Goal: Information Seeking & Learning: Compare options

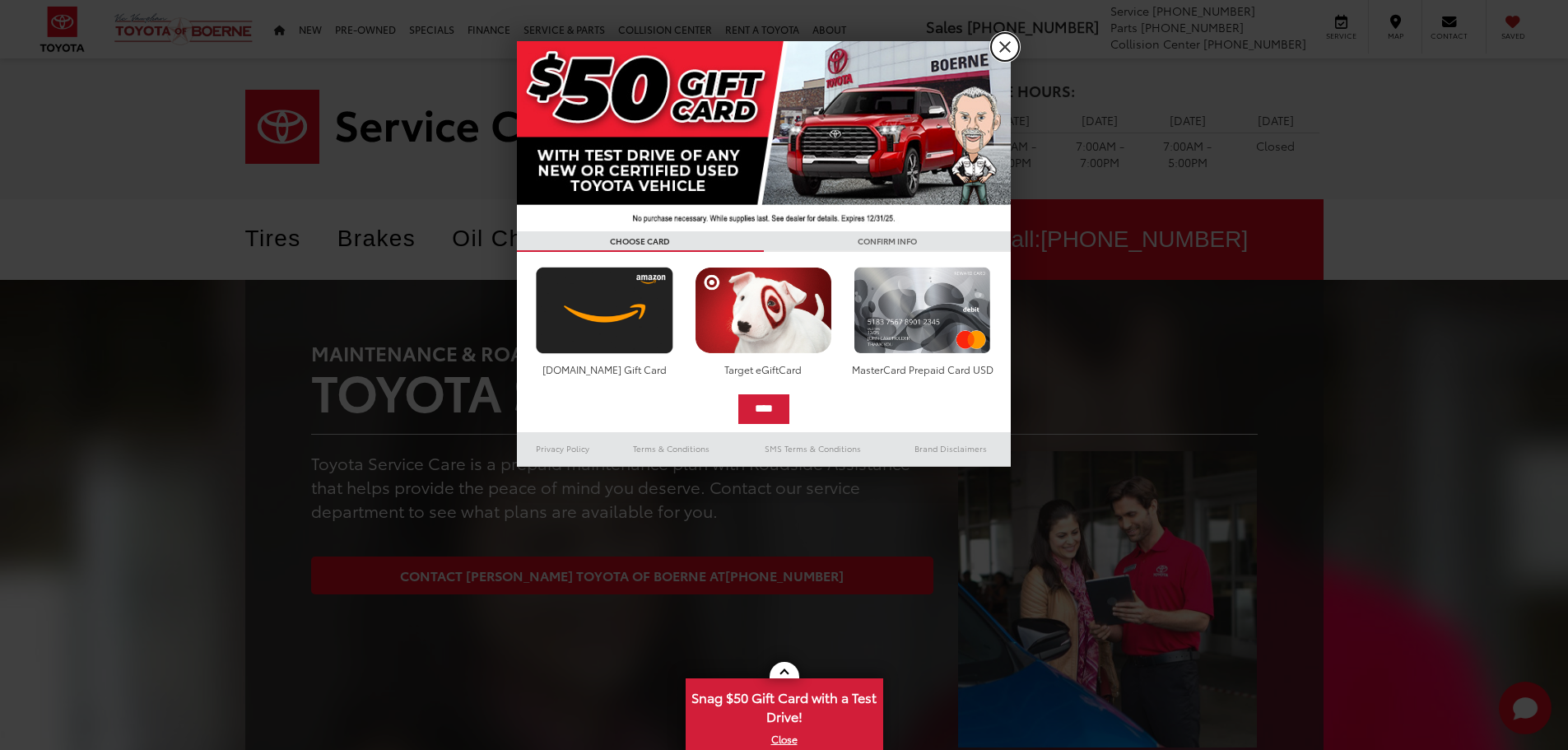
click at [1007, 44] on link "X" at bounding box center [1004, 47] width 28 height 28
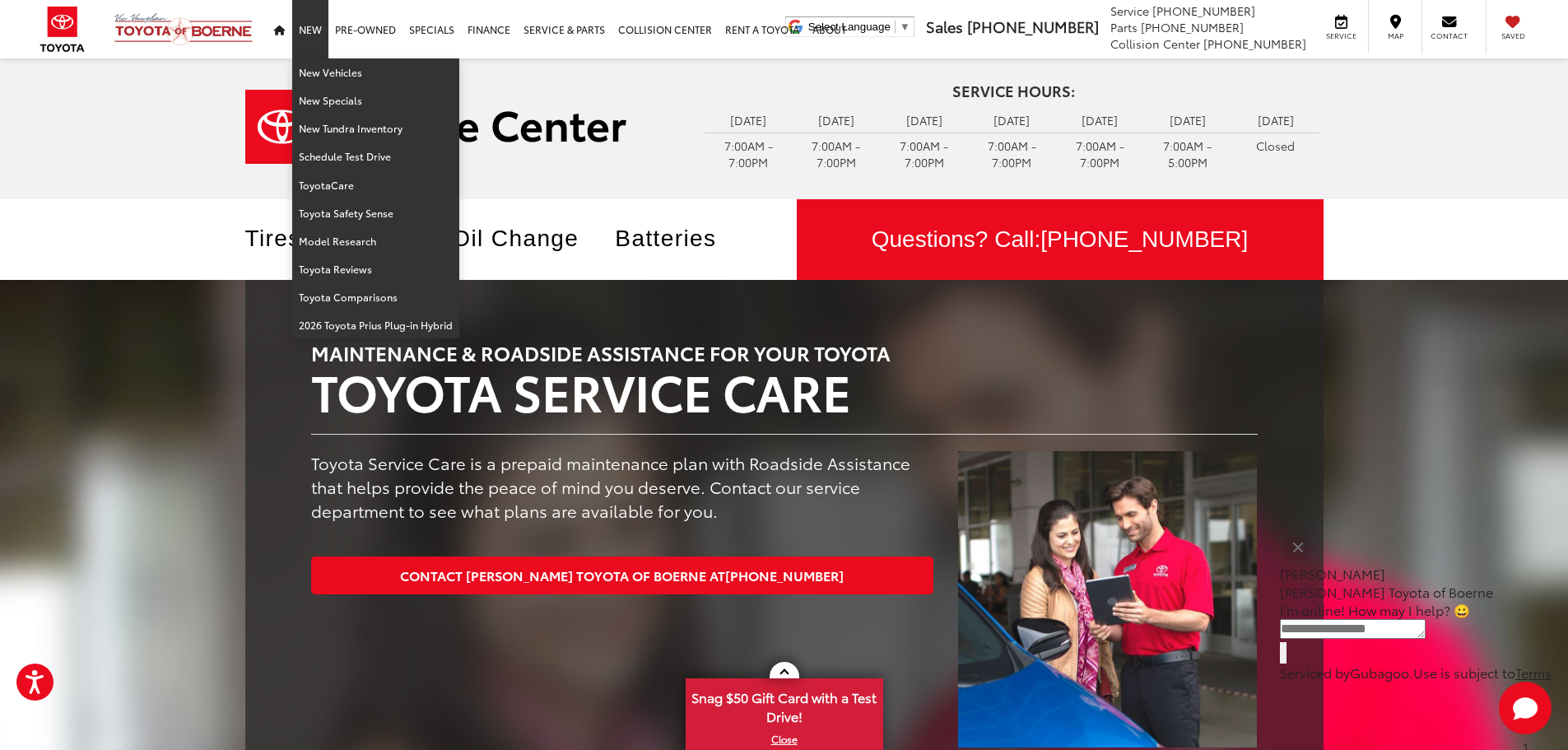
click at [315, 30] on link "New" at bounding box center [310, 29] width 36 height 58
click at [328, 71] on link "New Vehicles" at bounding box center [375, 72] width 167 height 28
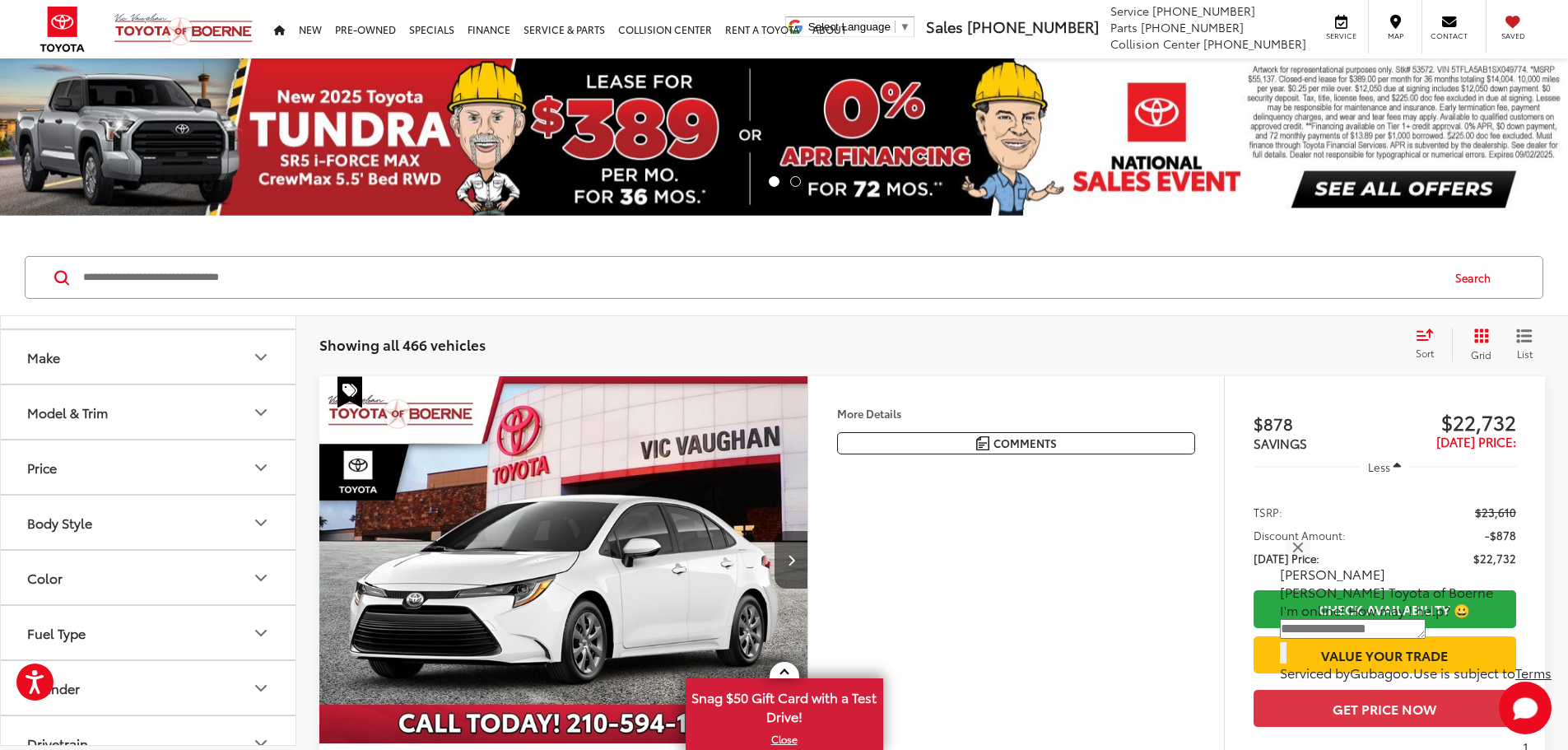
scroll to position [82, 0]
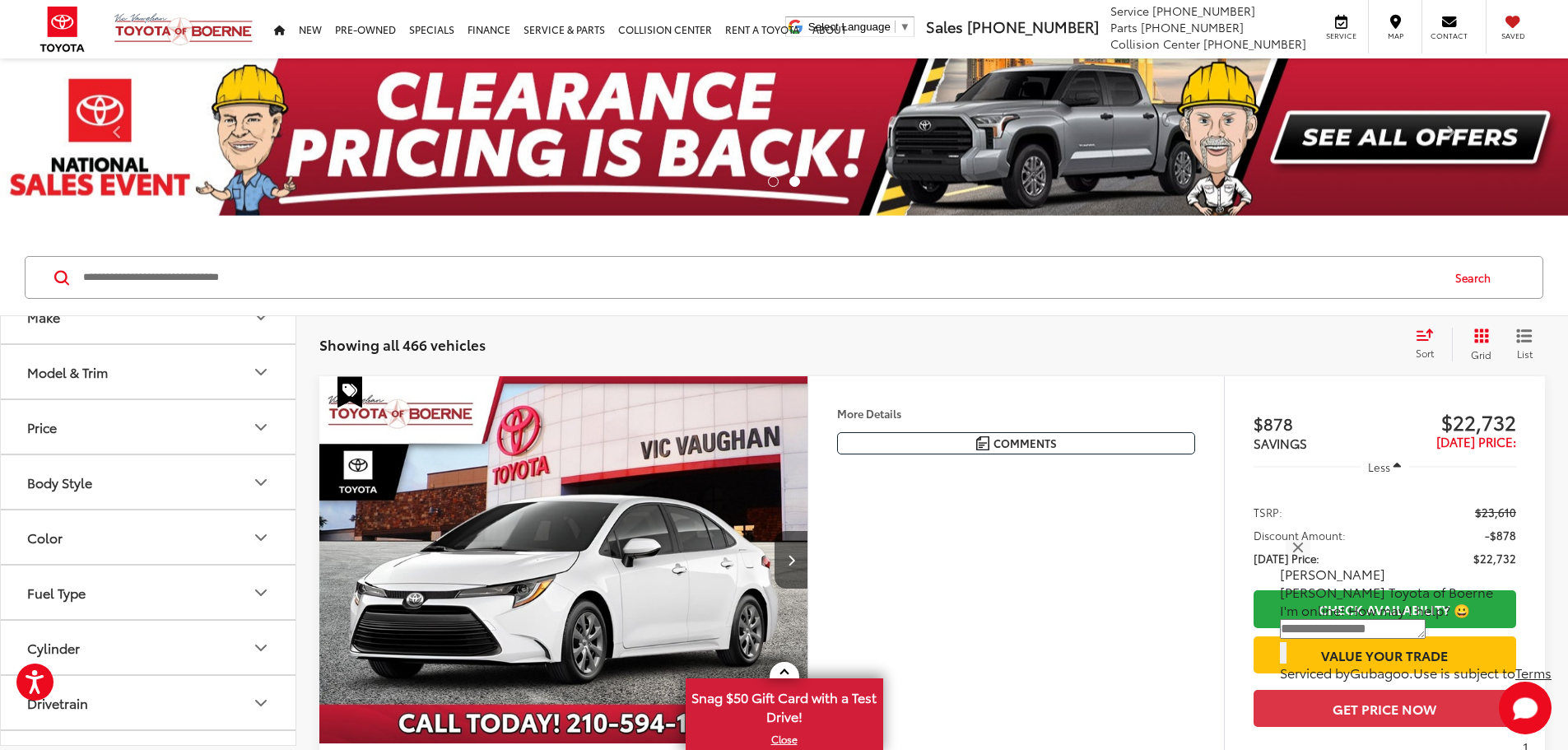
click at [256, 319] on icon "Make" at bounding box center [261, 317] width 20 height 20
click at [259, 394] on icon "Make" at bounding box center [261, 399] width 20 height 20
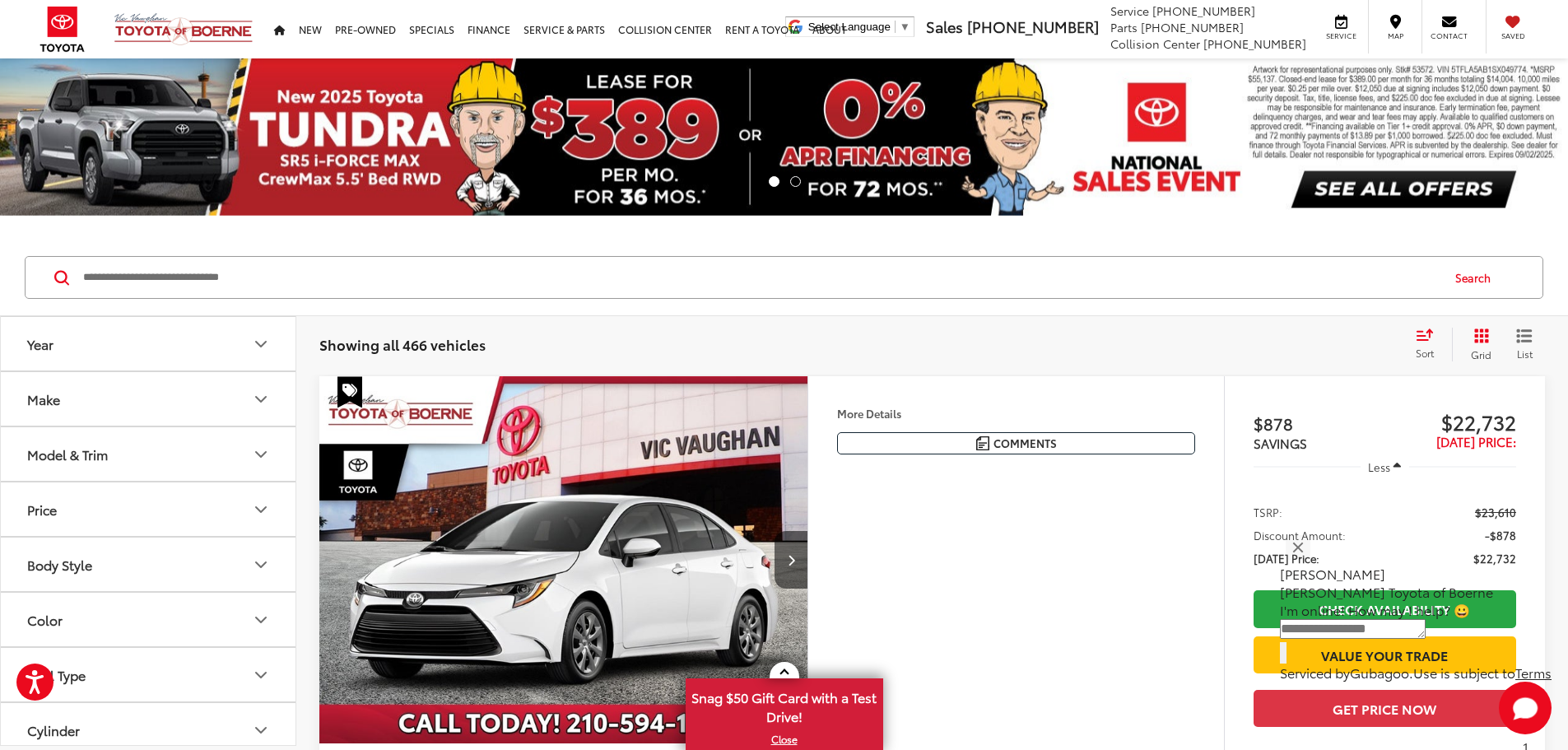
click at [267, 450] on icon "Model & Trim" at bounding box center [261, 455] width 20 height 20
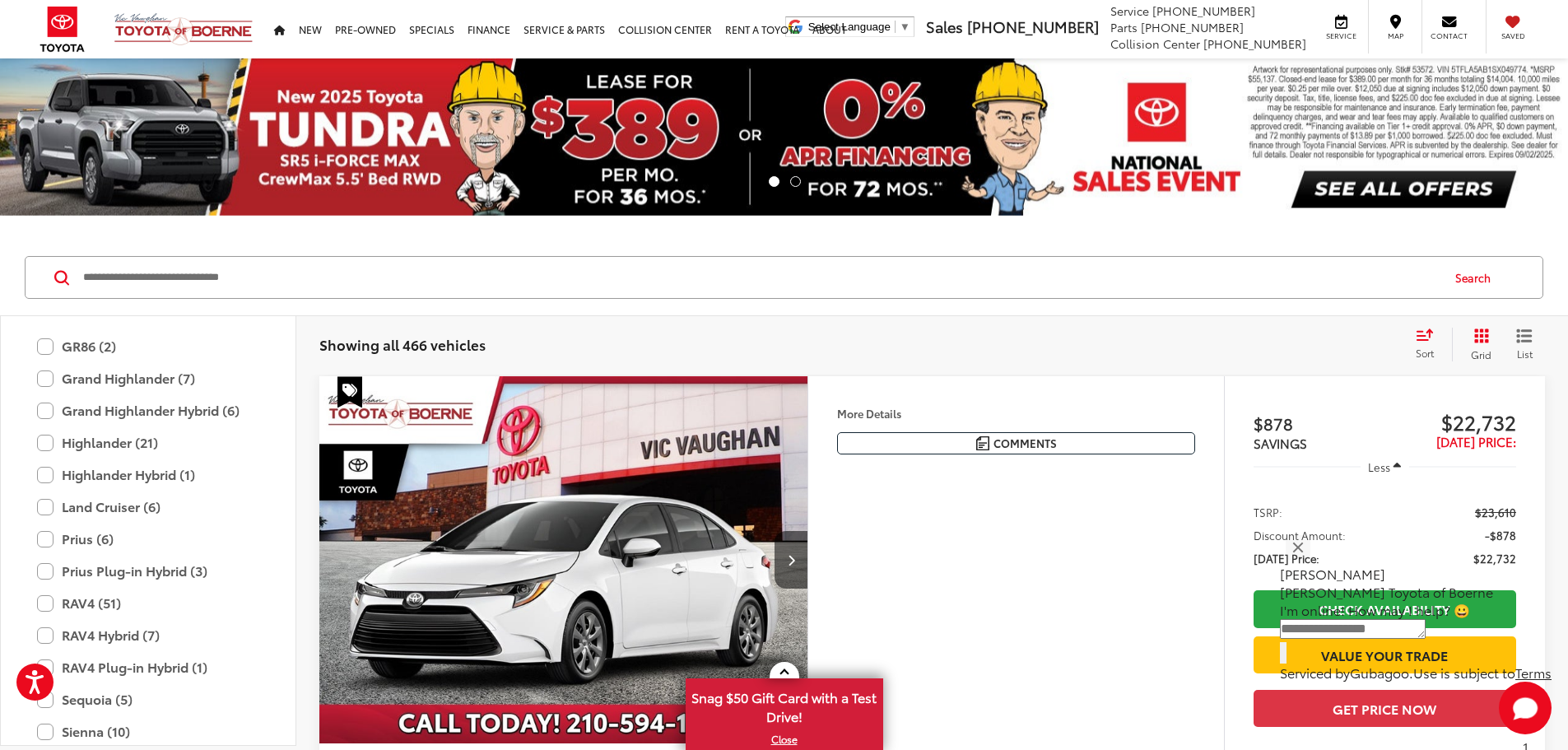
scroll to position [567, 0]
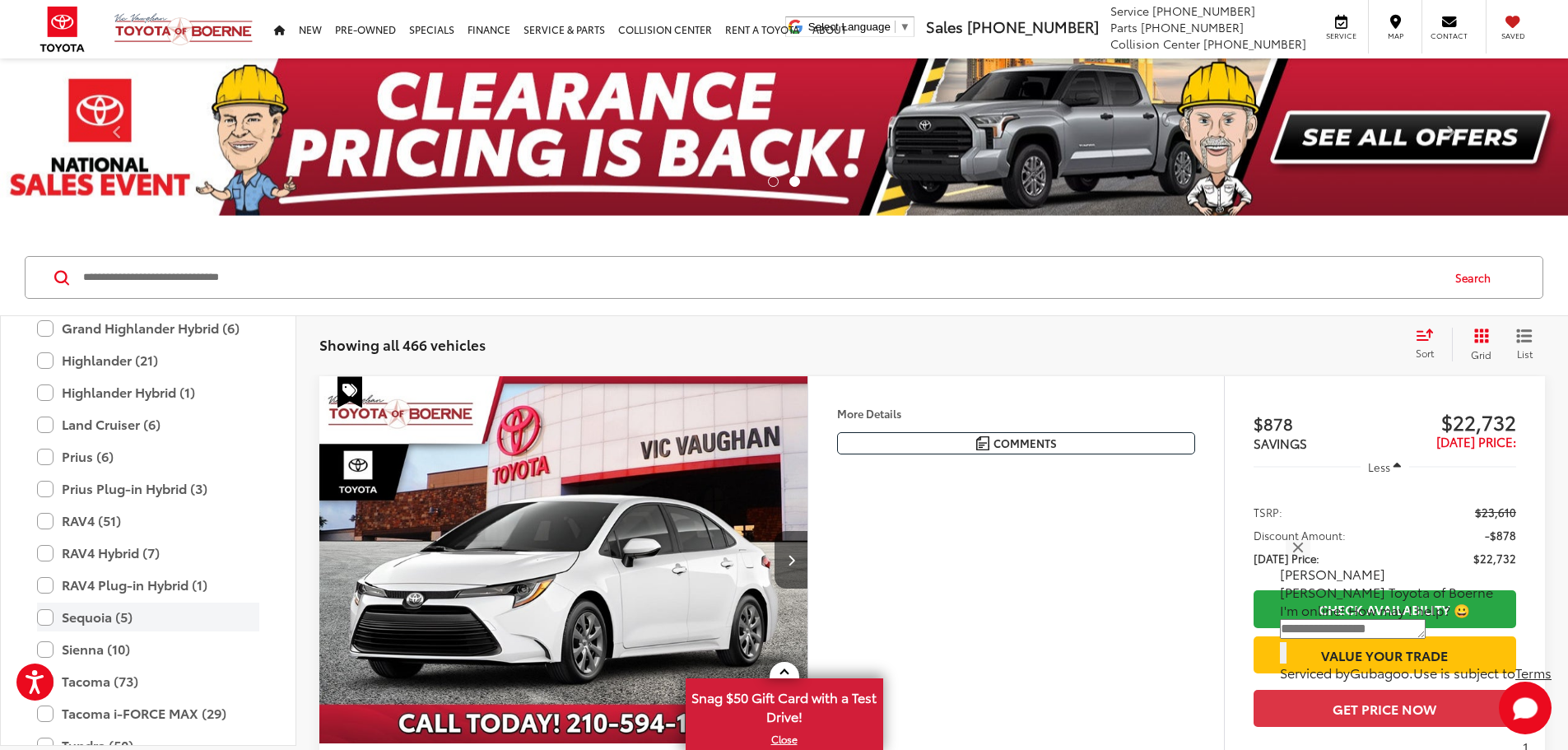
click at [117, 616] on label "Sequoia (5)" at bounding box center [148, 617] width 222 height 29
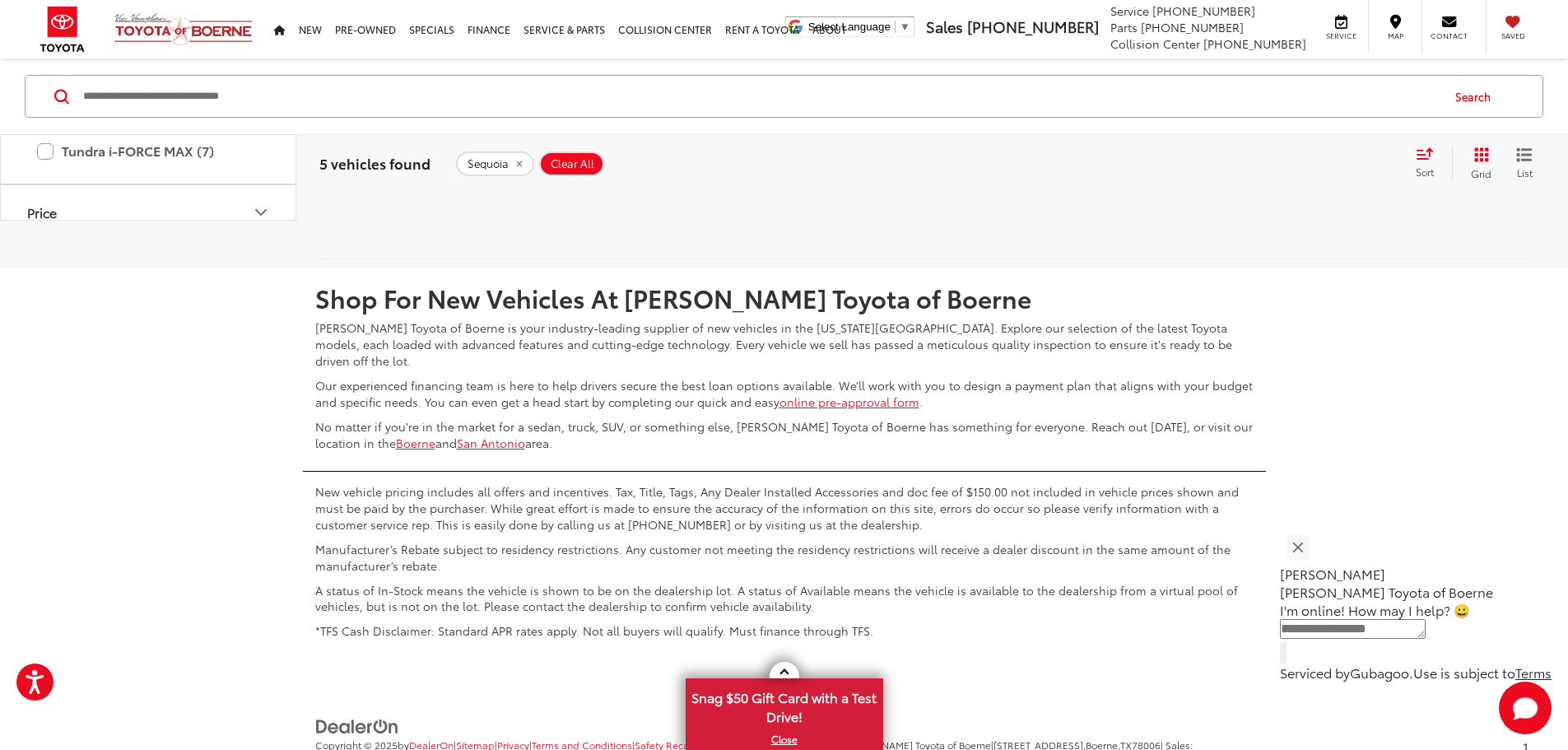
scroll to position [402, 0]
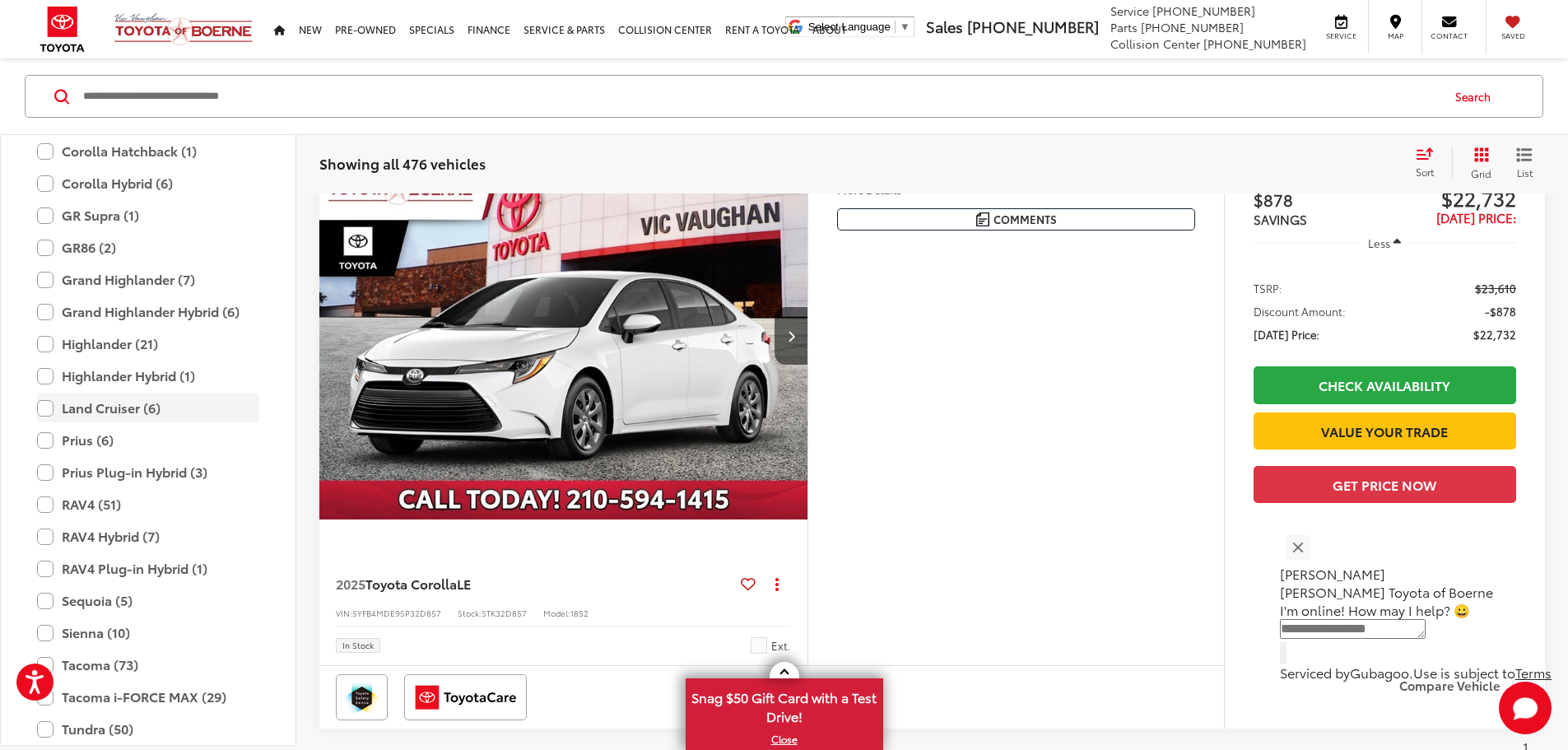
scroll to position [182, 0]
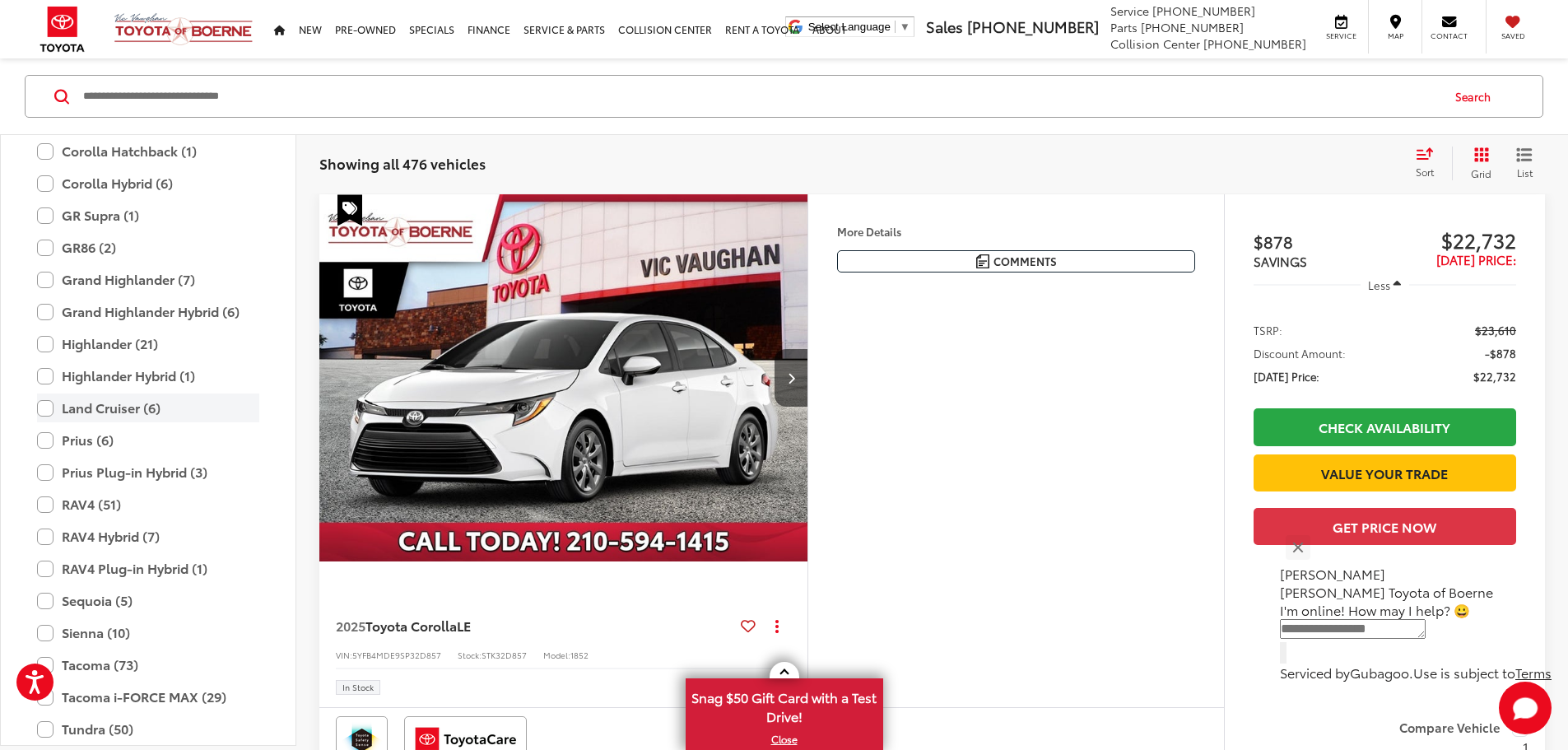
click at [44, 405] on label "Land Cruiser (6)" at bounding box center [148, 408] width 222 height 29
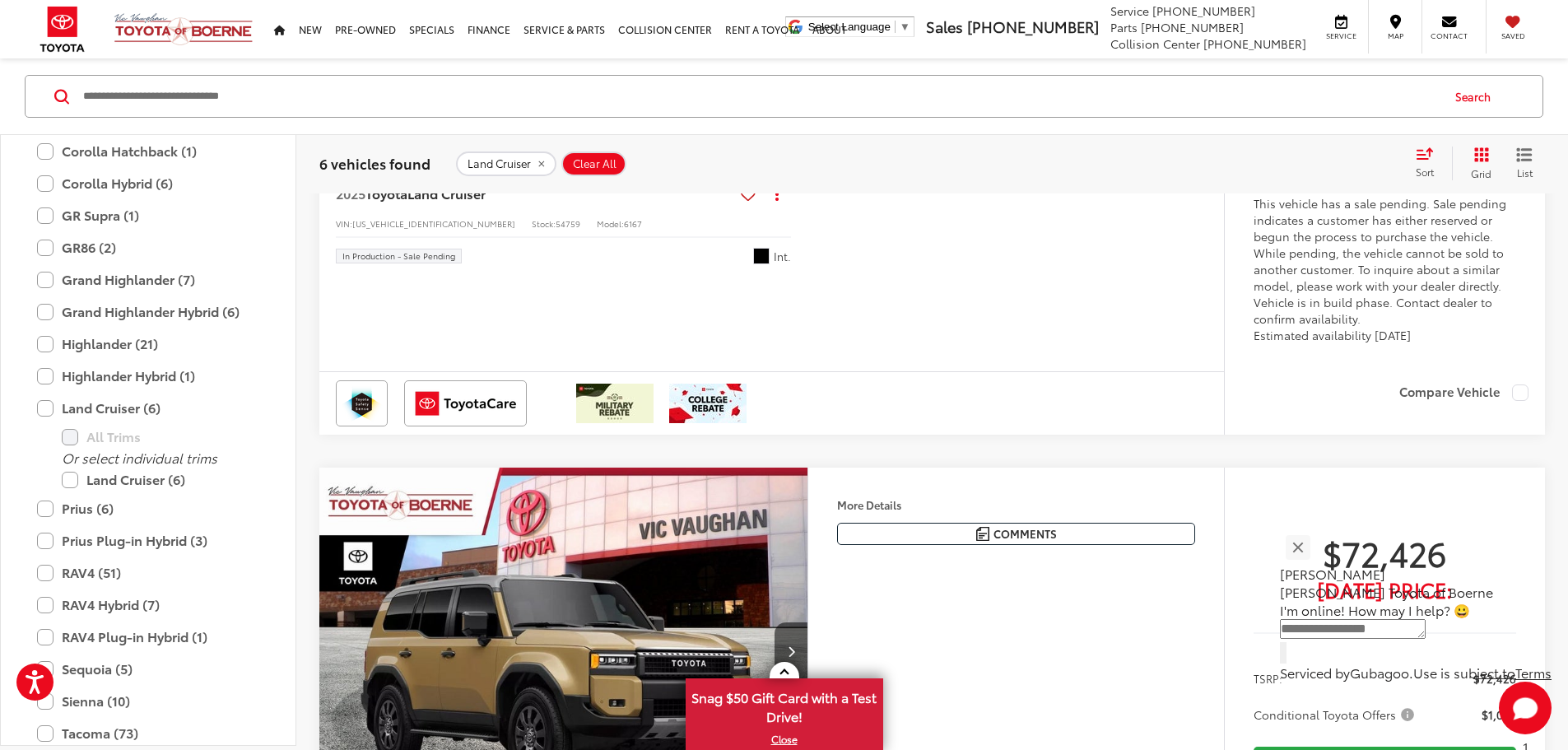
scroll to position [3064, 0]
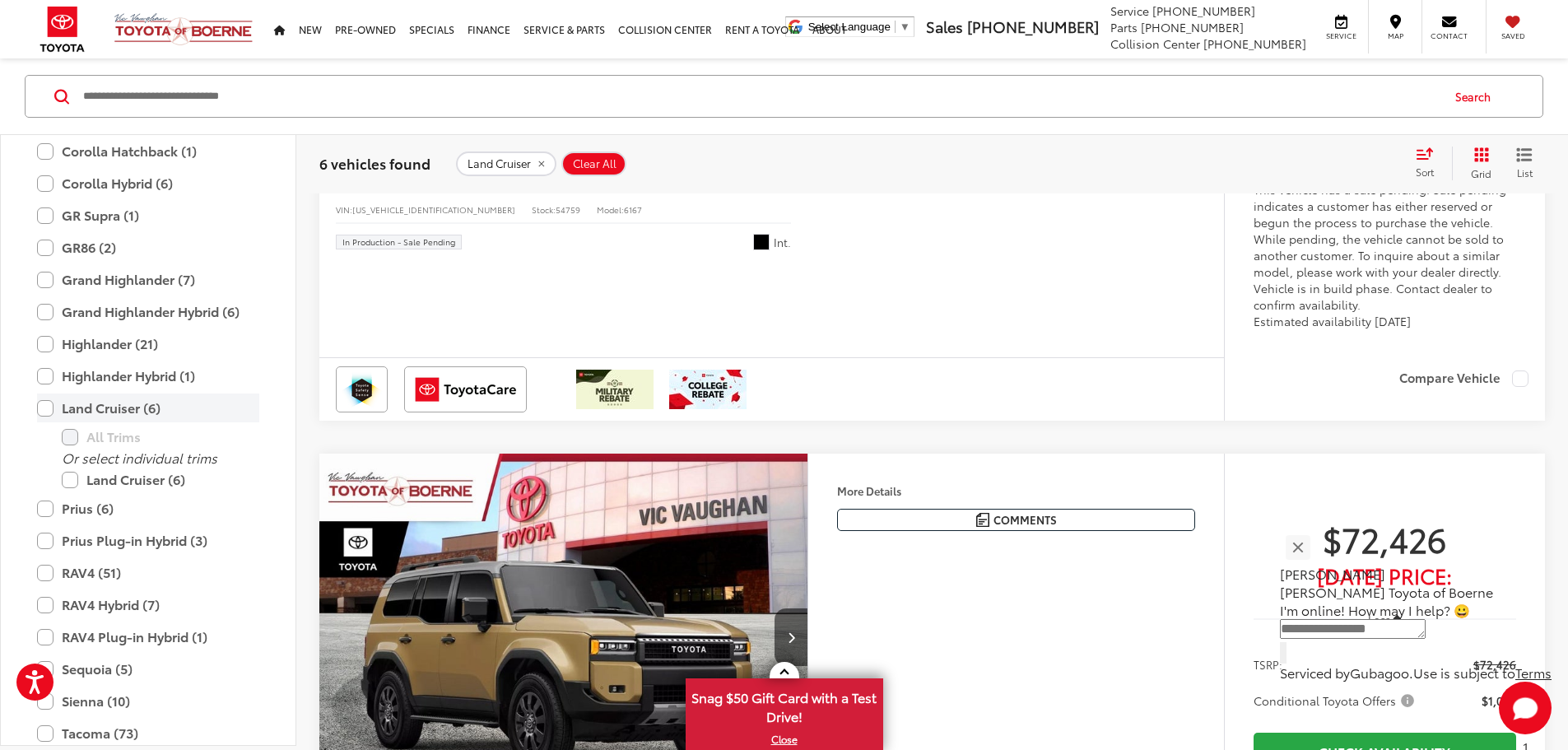
click at [48, 408] on label "Land Cruiser (6)" at bounding box center [148, 408] width 222 height 29
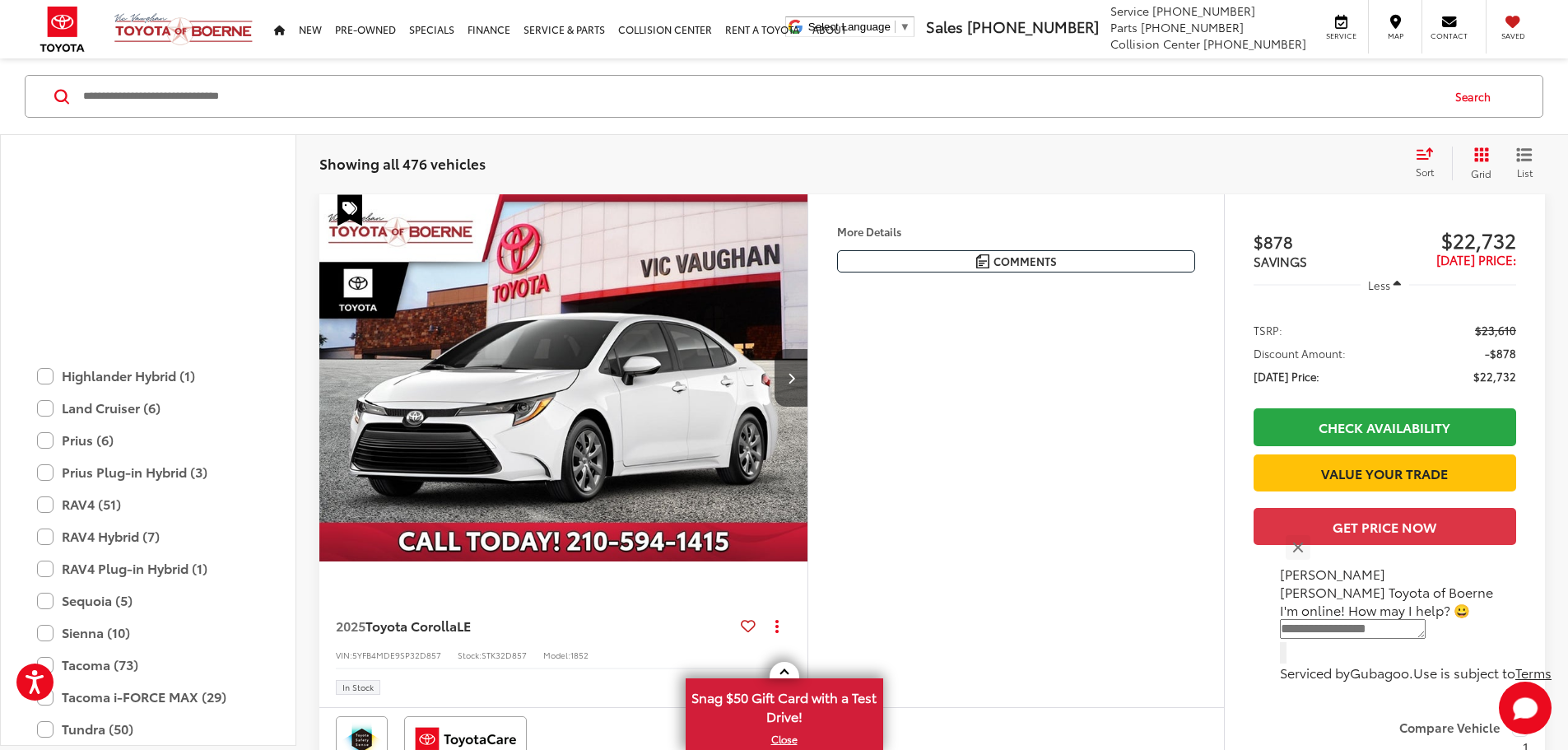
scroll to position [649, 0]
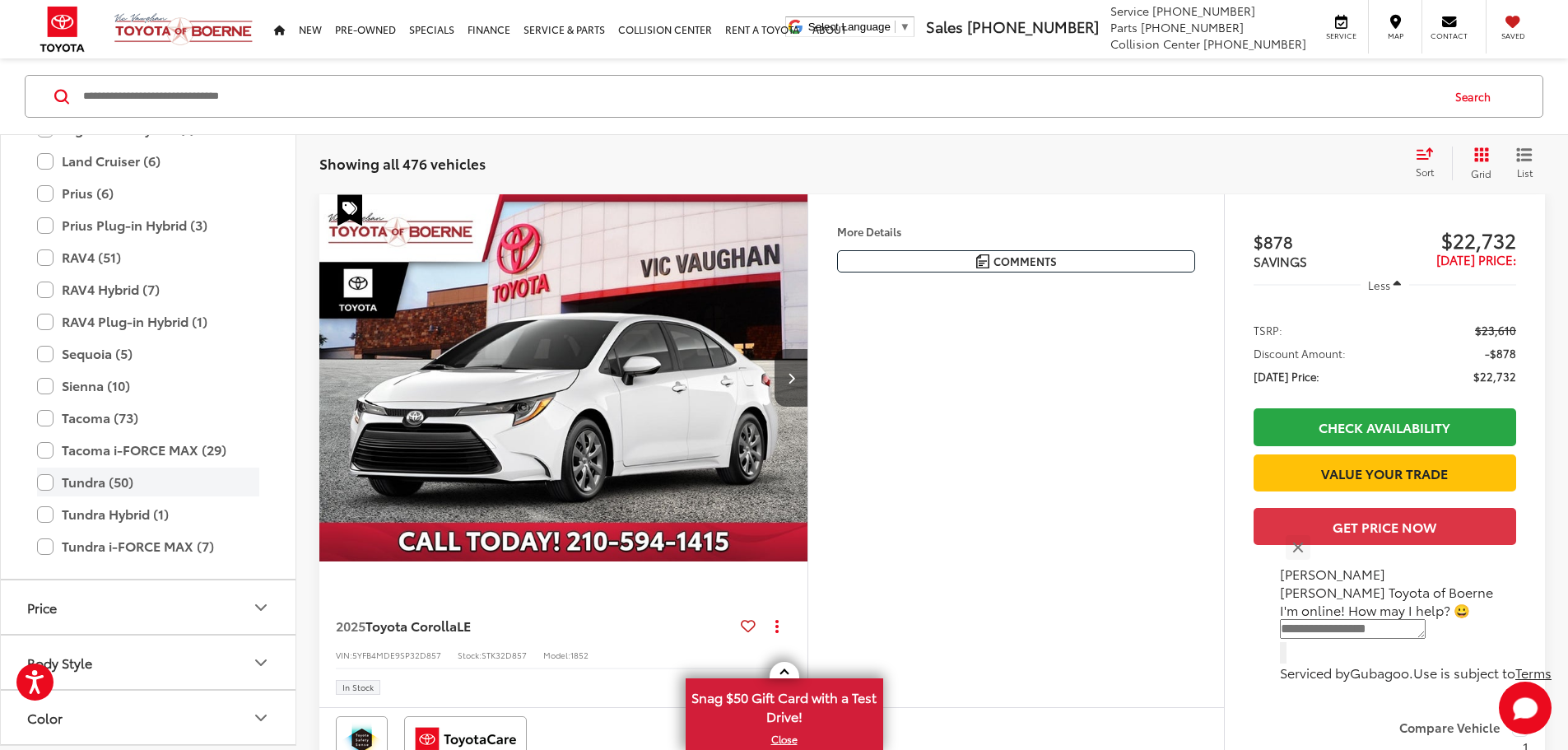
click at [44, 482] on label "Tundra (50)" at bounding box center [148, 482] width 222 height 29
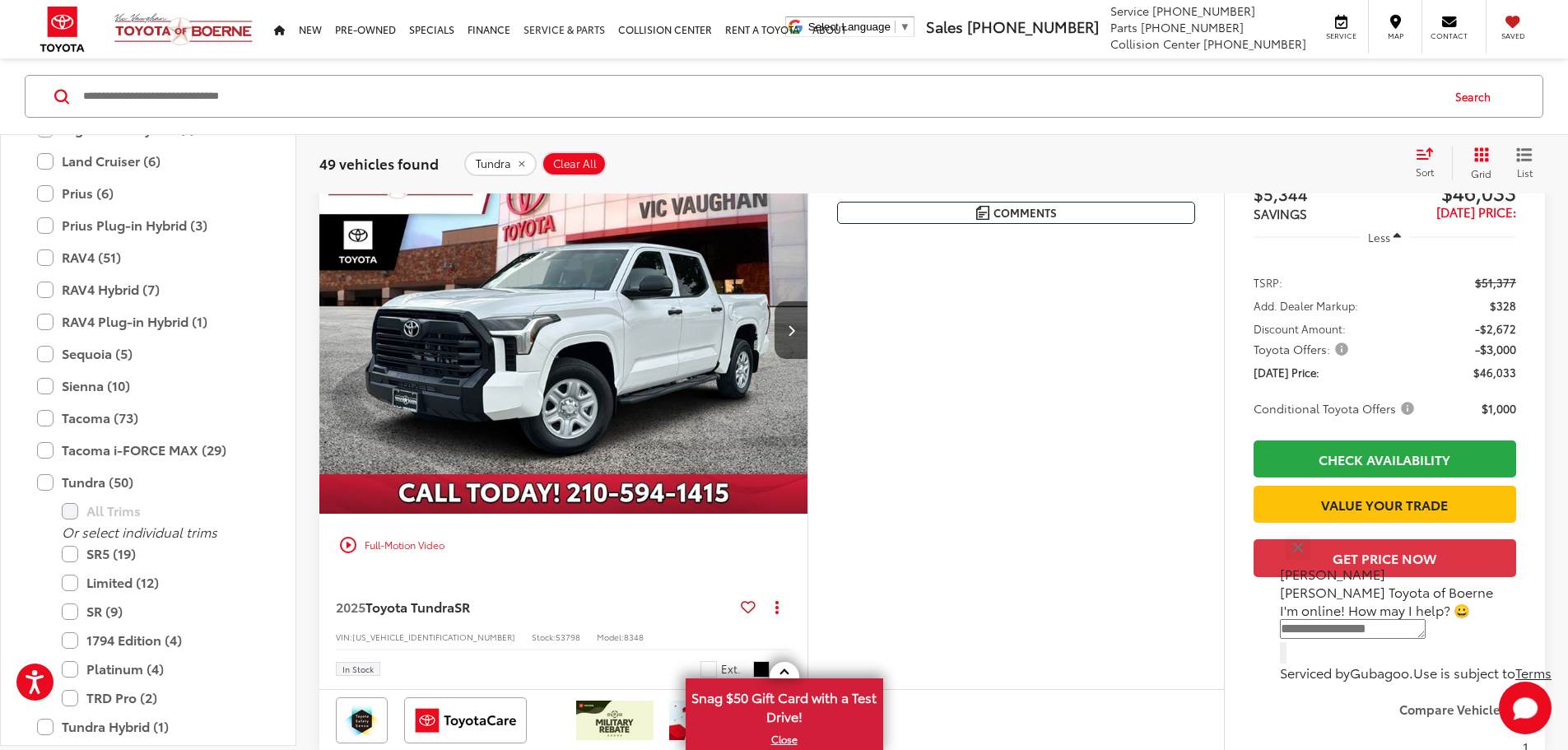
scroll to position [1335, 0]
